Goal: Transaction & Acquisition: Purchase product/service

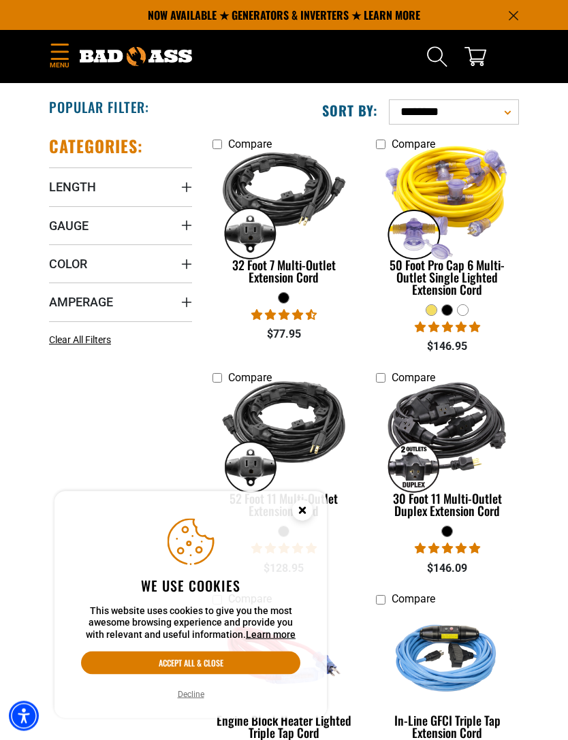
scroll to position [191, 0]
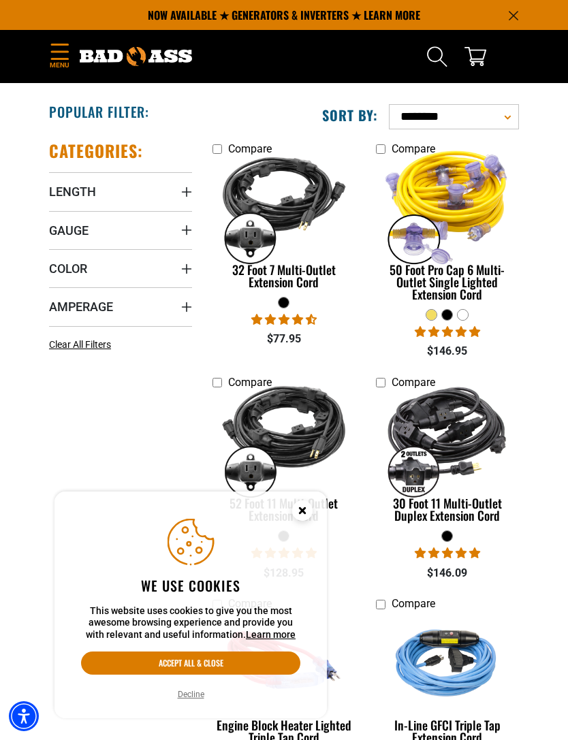
click at [476, 282] on div "50 Foot Pro Cap 6 Multi-Outlet Single Lighted Extension Cord" at bounding box center [447, 281] width 143 height 37
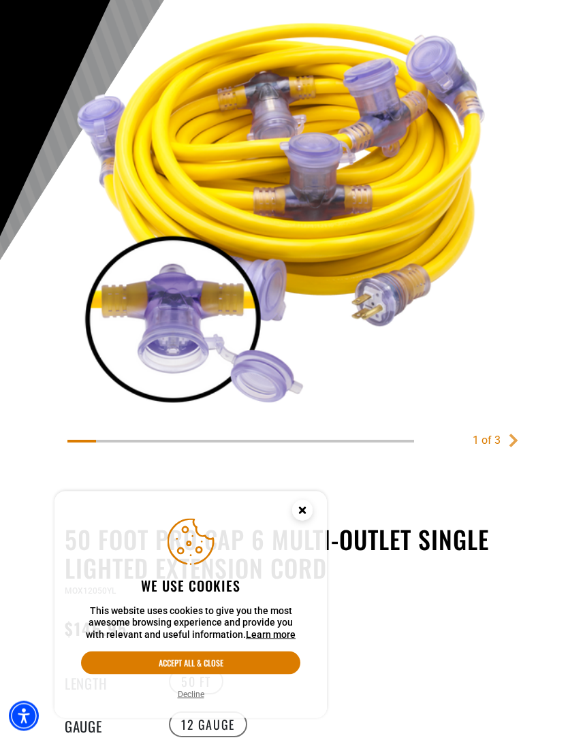
scroll to position [184, 0]
click at [309, 521] on circle "Close this option" at bounding box center [302, 510] width 20 height 20
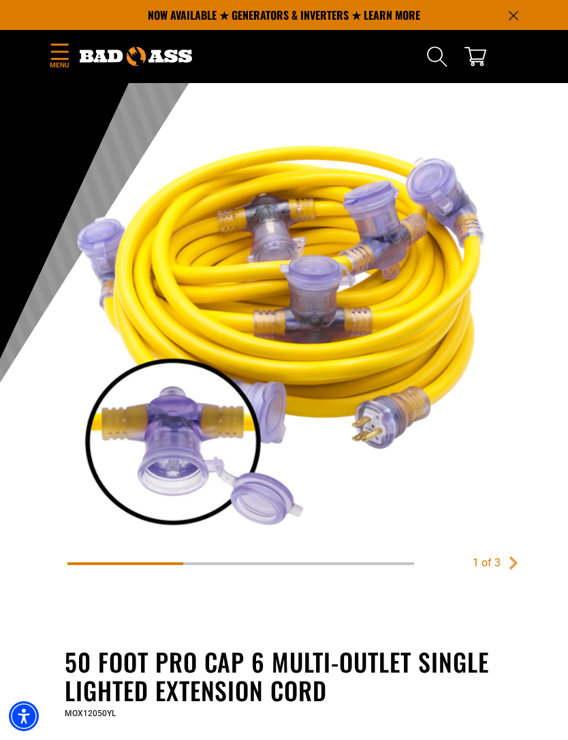
scroll to position [59, 0]
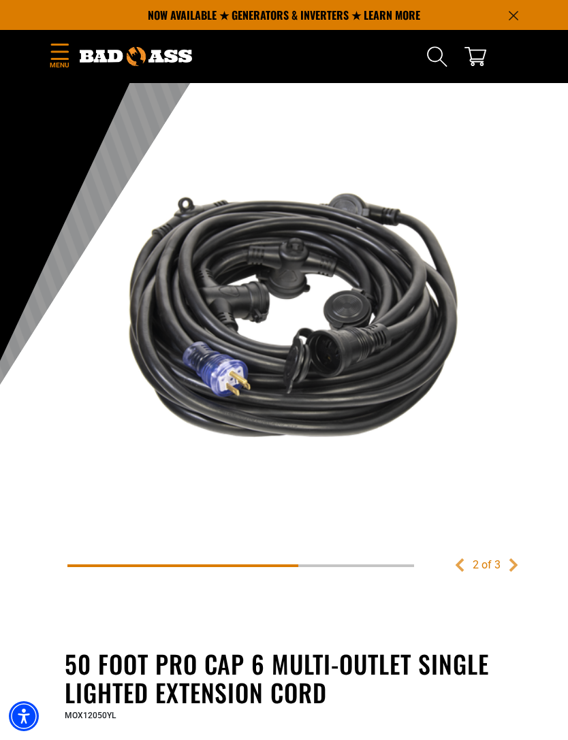
click at [498, 368] on img at bounding box center [283, 327] width 433 height 433
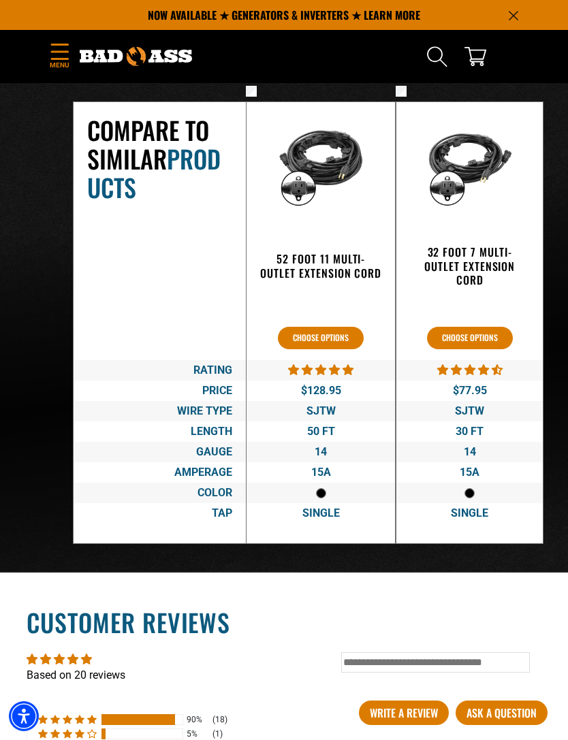
scroll to position [2419, 0]
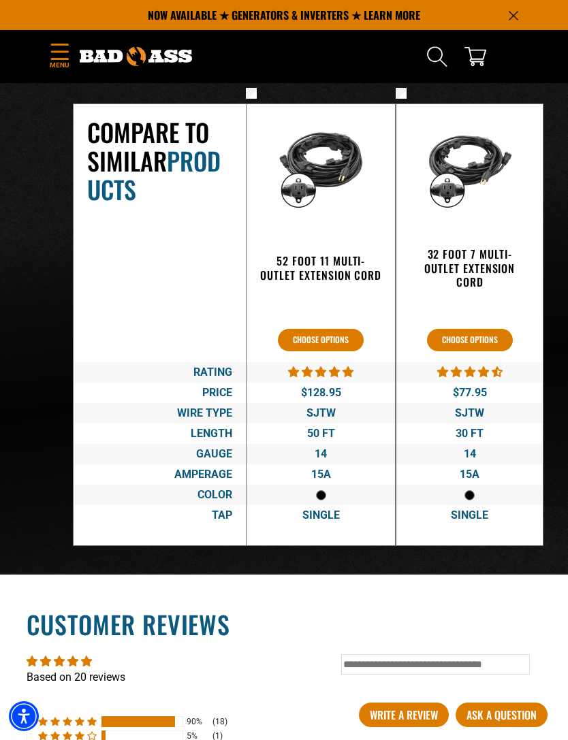
click at [486, 351] on button "Choose options" at bounding box center [470, 340] width 86 height 22
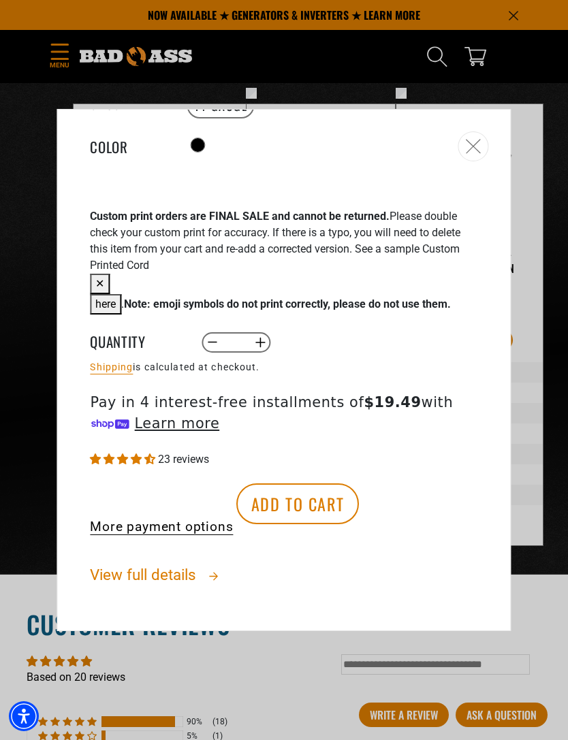
scroll to position [617, 0]
click at [481, 149] on icon "Close" at bounding box center [474, 146] width 16 height 15
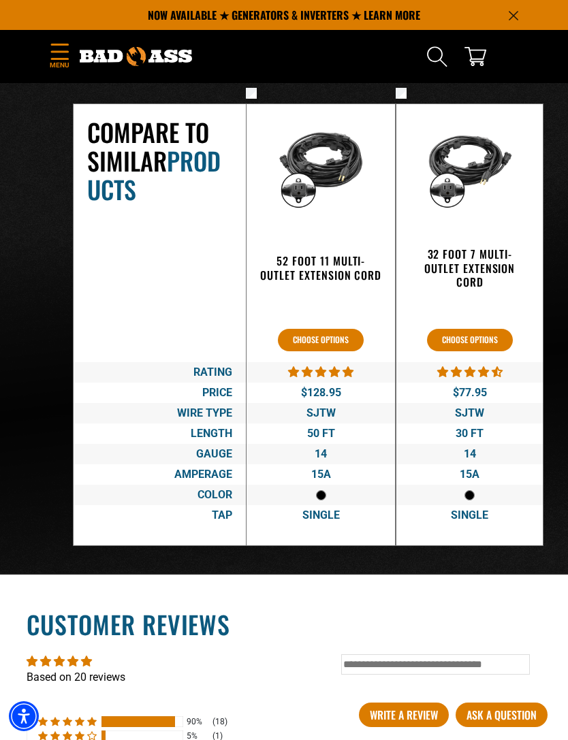
click at [338, 351] on button "Choose options" at bounding box center [321, 340] width 86 height 22
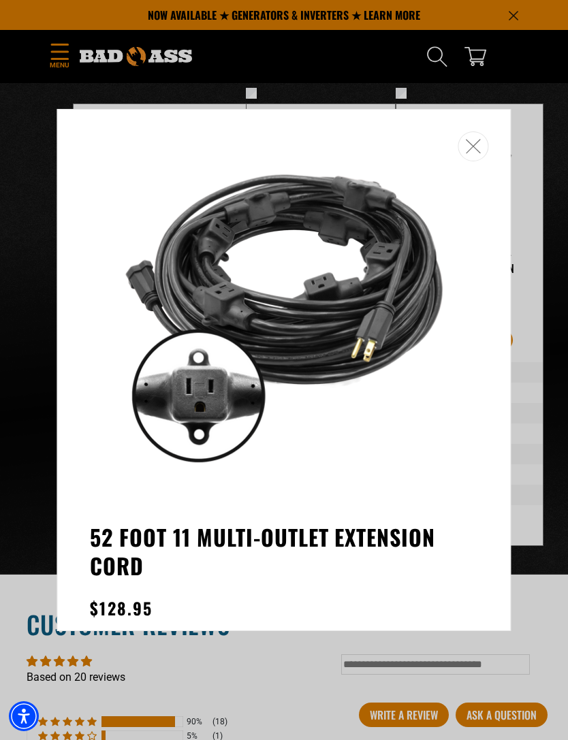
scroll to position [0, 0]
click at [479, 146] on icon "Close" at bounding box center [474, 146] width 16 height 15
